Goal: Information Seeking & Learning: Find specific fact

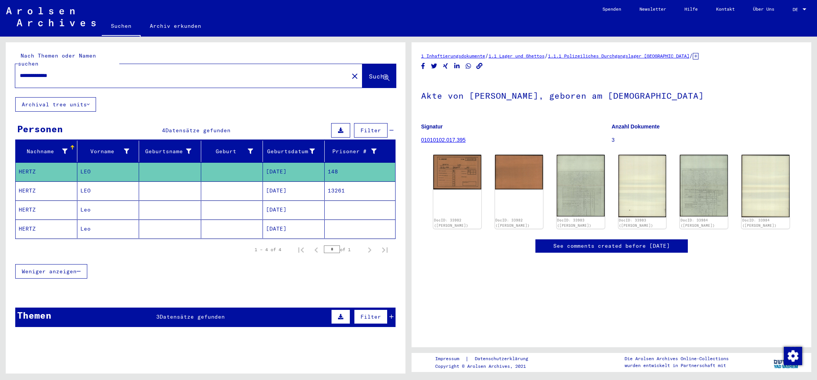
click at [31, 181] on mat-cell "HERTZ" at bounding box center [47, 190] width 62 height 19
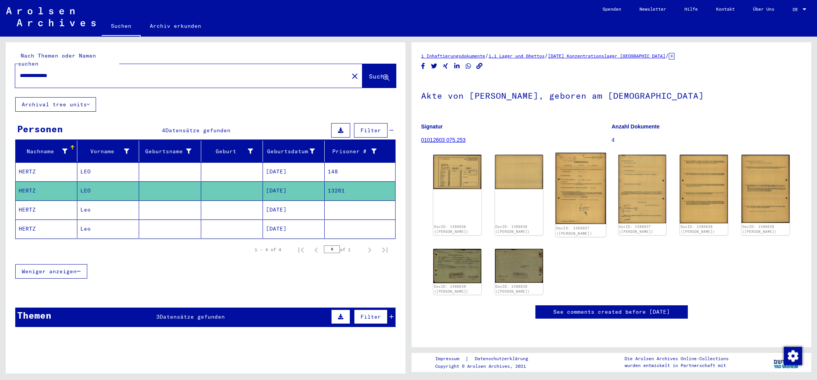
click at [585, 188] on img at bounding box center [581, 188] width 50 height 71
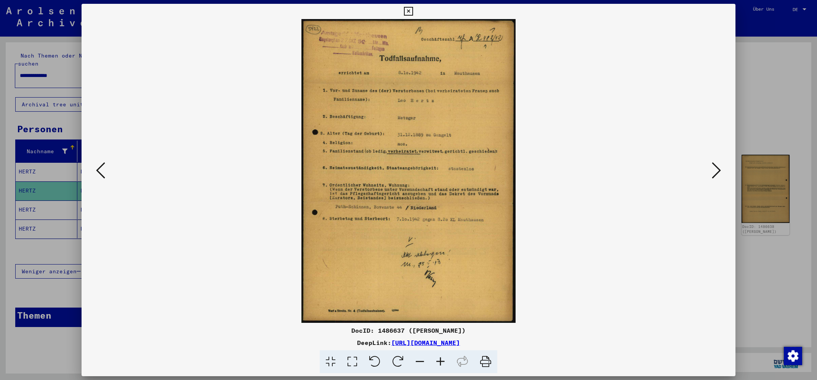
drag, startPoint x: 313, startPoint y: 343, endPoint x: 563, endPoint y: 362, distance: 250.4
click at [563, 362] on div "DocID: 1486637 ([PERSON_NAME]) DeepLink: [URL][DOMAIN_NAME]" at bounding box center [409, 350] width 654 height 48
copy div "[URL][DOMAIN_NAME]"
click at [27, 200] on div at bounding box center [408, 190] width 817 height 380
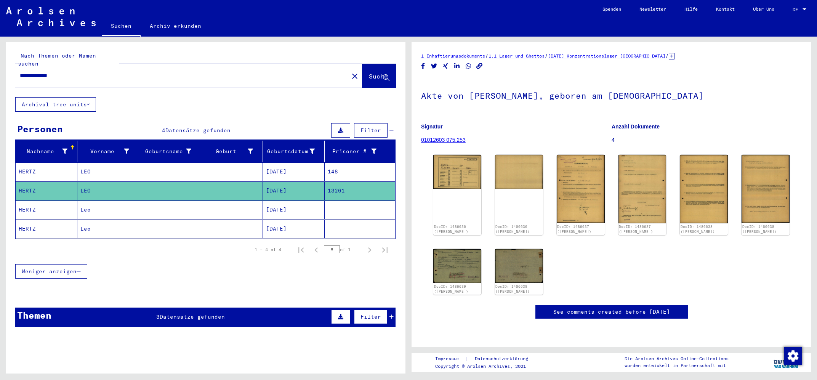
click at [26, 200] on mat-cell "HERTZ" at bounding box center [47, 209] width 62 height 19
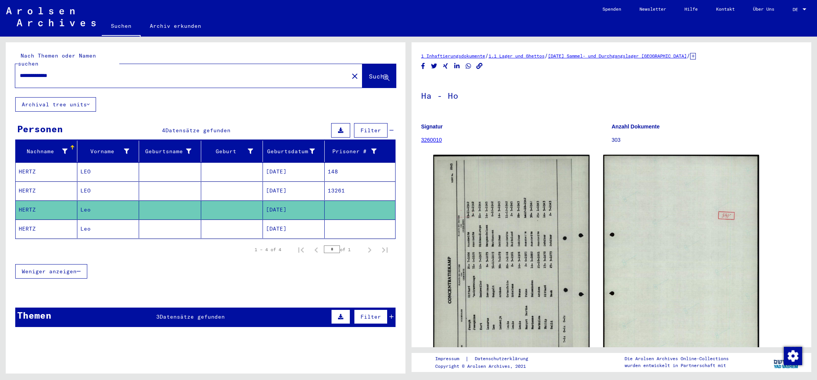
click at [47, 165] on mat-cell "HERTZ" at bounding box center [47, 171] width 62 height 19
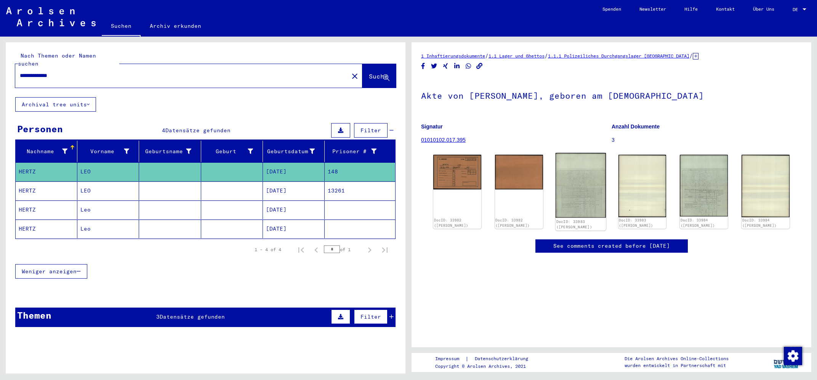
click at [594, 198] on img at bounding box center [581, 185] width 50 height 65
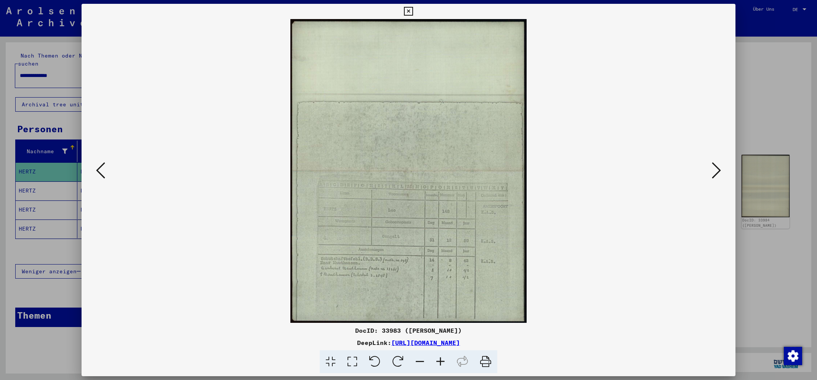
drag, startPoint x: 317, startPoint y: 342, endPoint x: 577, endPoint y: 351, distance: 260.5
click at [577, 351] on div "DocID: 33983 ([PERSON_NAME]) DeepLink: [URL][DOMAIN_NAME]" at bounding box center [409, 350] width 654 height 48
copy div "[URL][DOMAIN_NAME]"
